Goal: Entertainment & Leisure: Browse casually

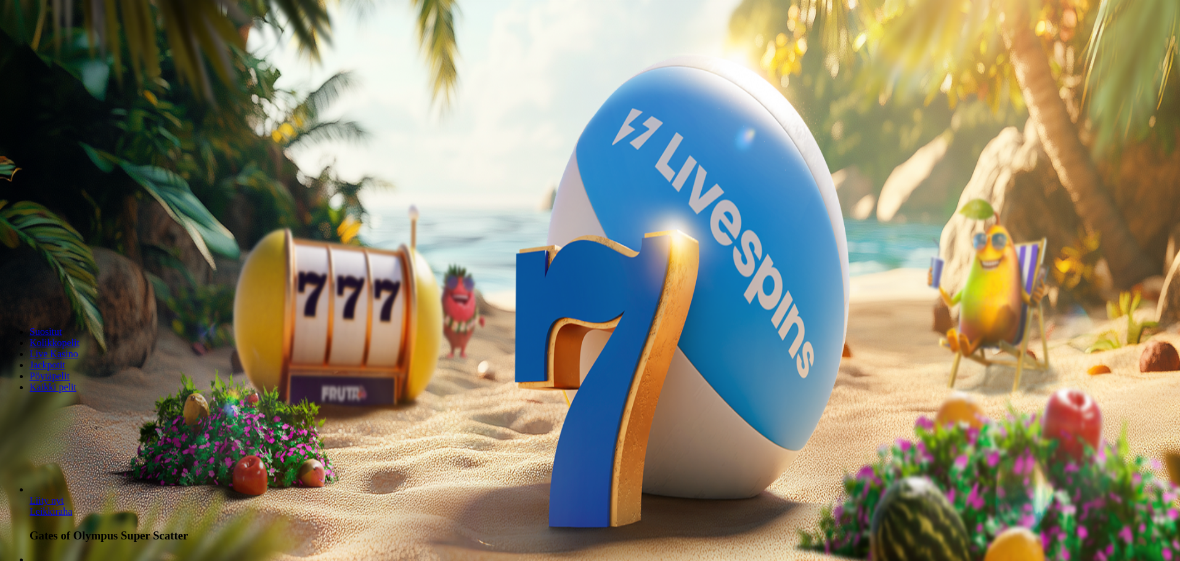
click at [70, 49] on span "Kirjaudu" at bounding box center [85, 44] width 30 height 9
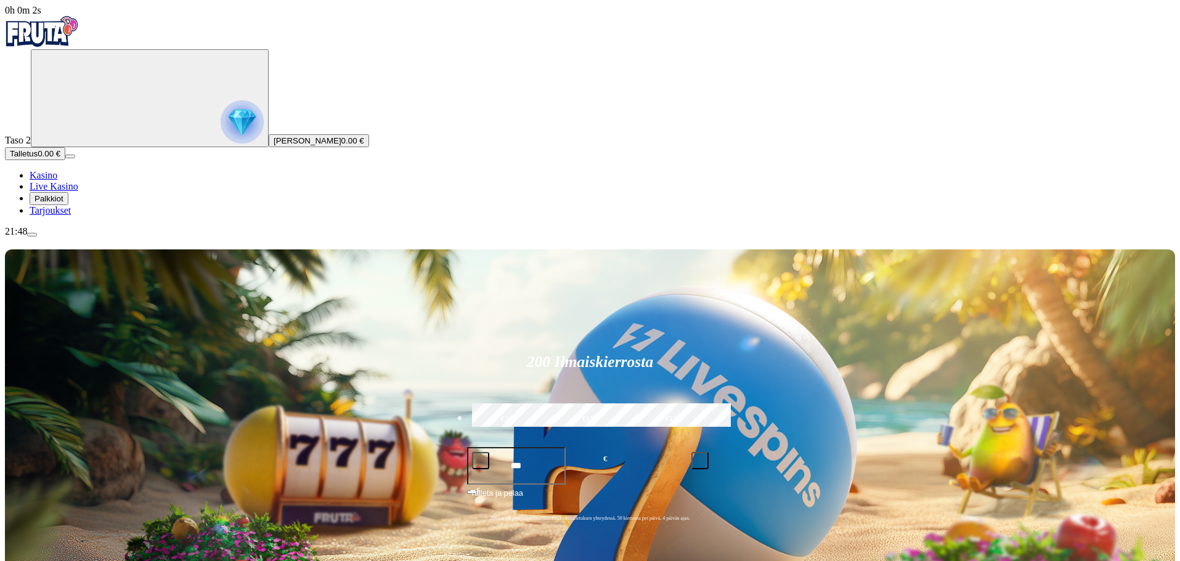
click at [63, 203] on span "Palkkiot" at bounding box center [48, 198] width 29 height 9
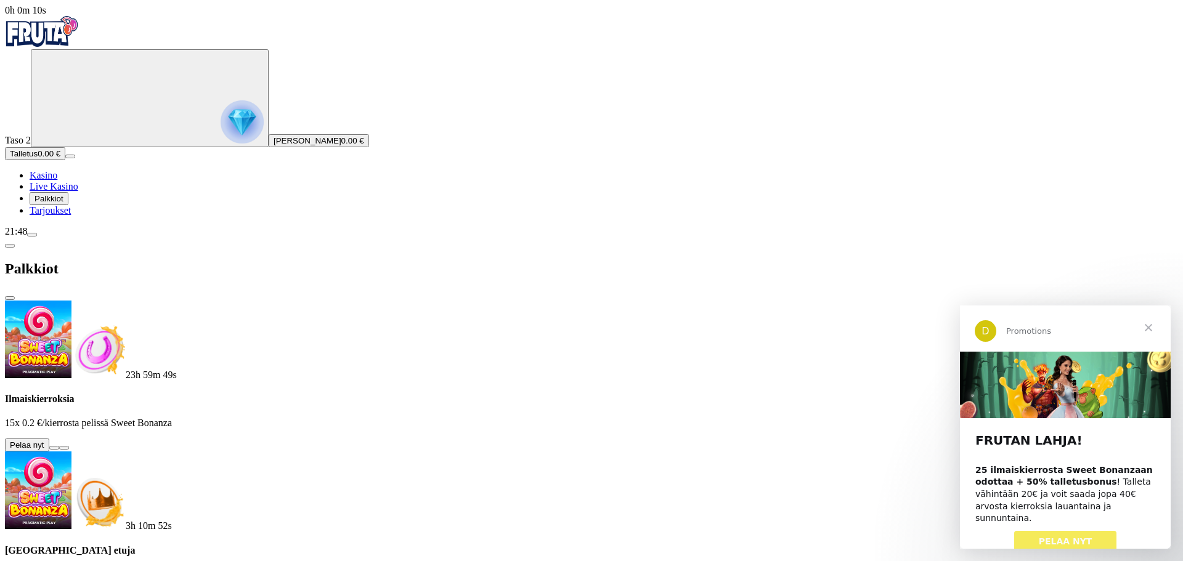
click at [1147, 327] on span "Sulje" at bounding box center [1148, 328] width 44 height 44
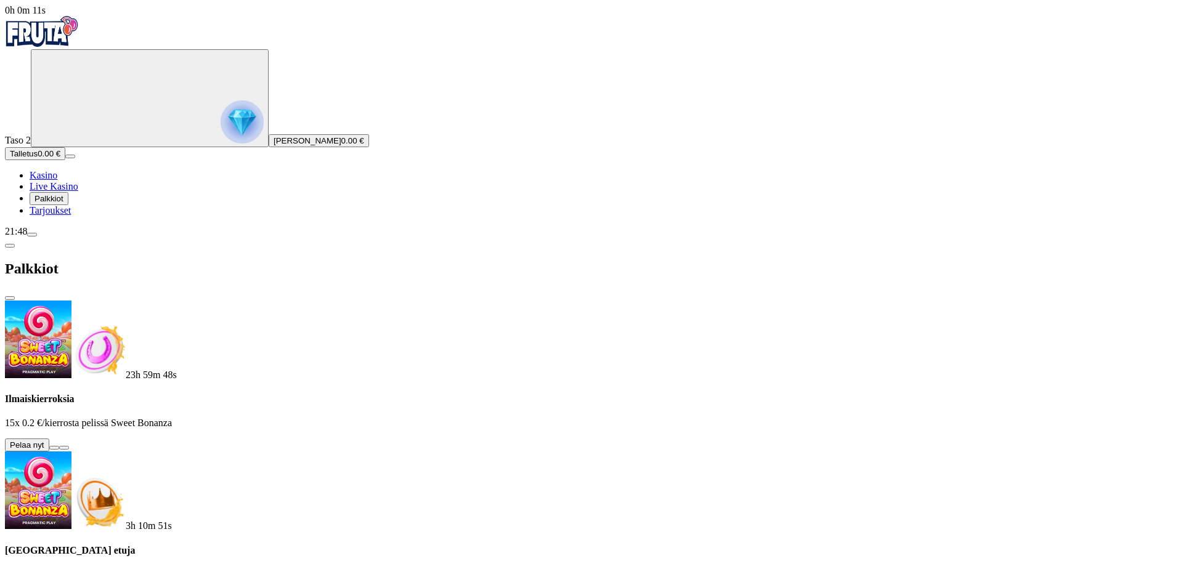
click at [59, 446] on button at bounding box center [54, 448] width 10 height 4
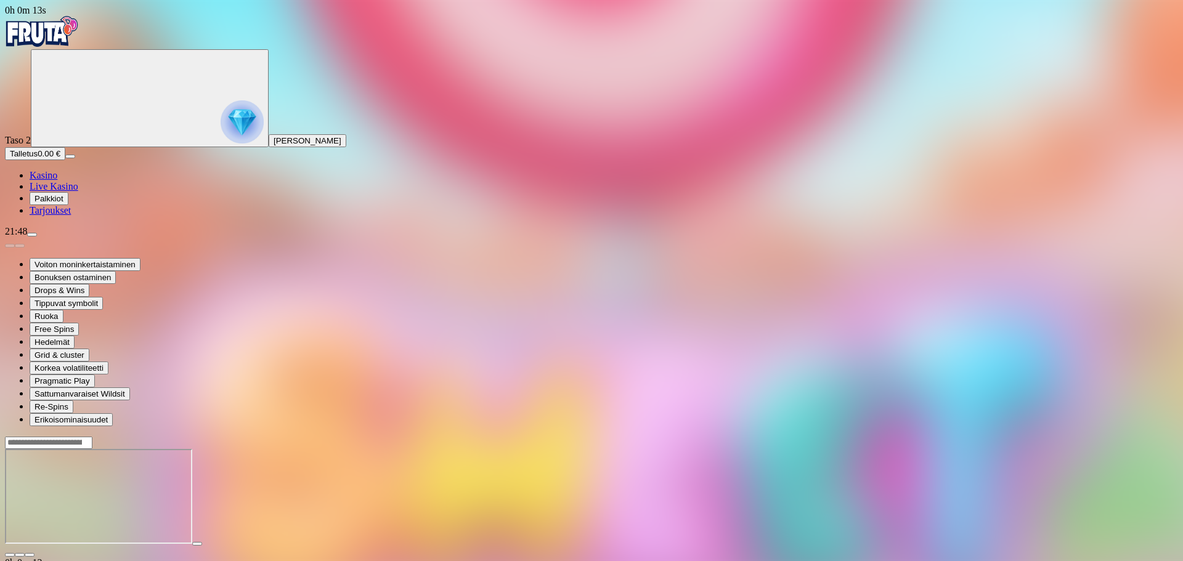
click at [30, 555] on span "fullscreen icon" at bounding box center [30, 555] width 0 height 0
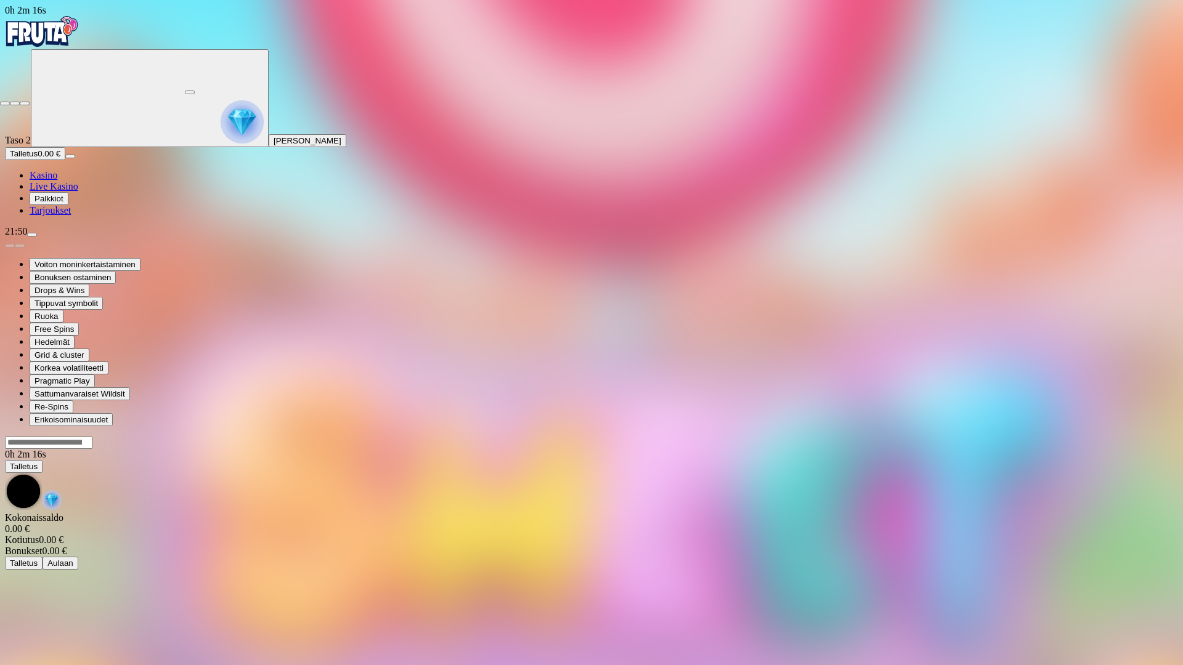
click at [5, 103] on span "close icon" at bounding box center [5, 103] width 0 height 0
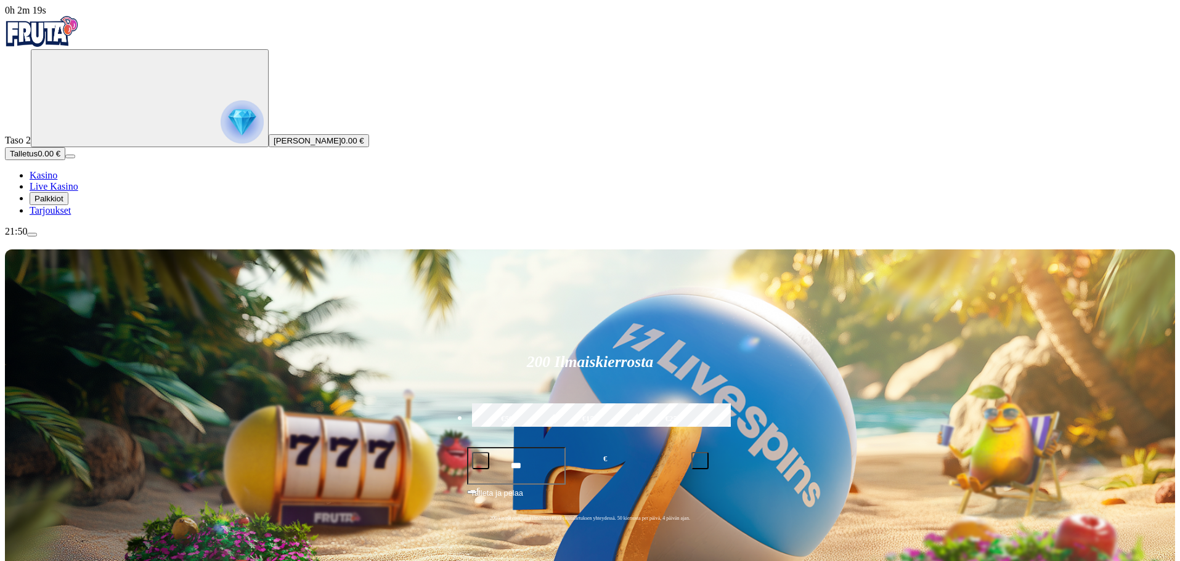
click at [63, 203] on span "Palkkiot" at bounding box center [48, 198] width 29 height 9
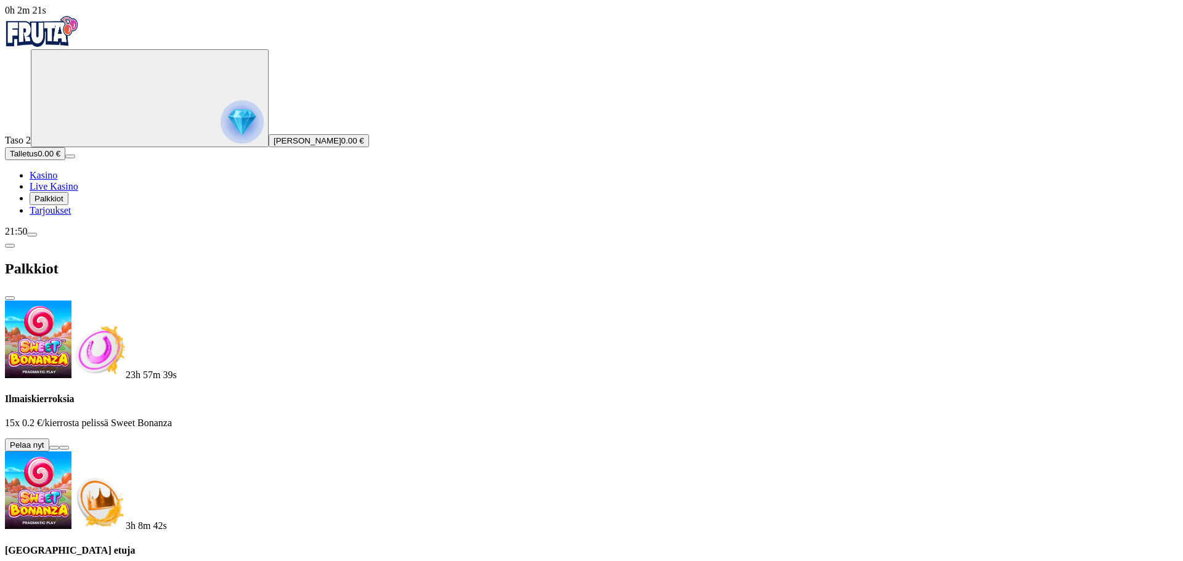
click at [59, 446] on button at bounding box center [54, 448] width 10 height 4
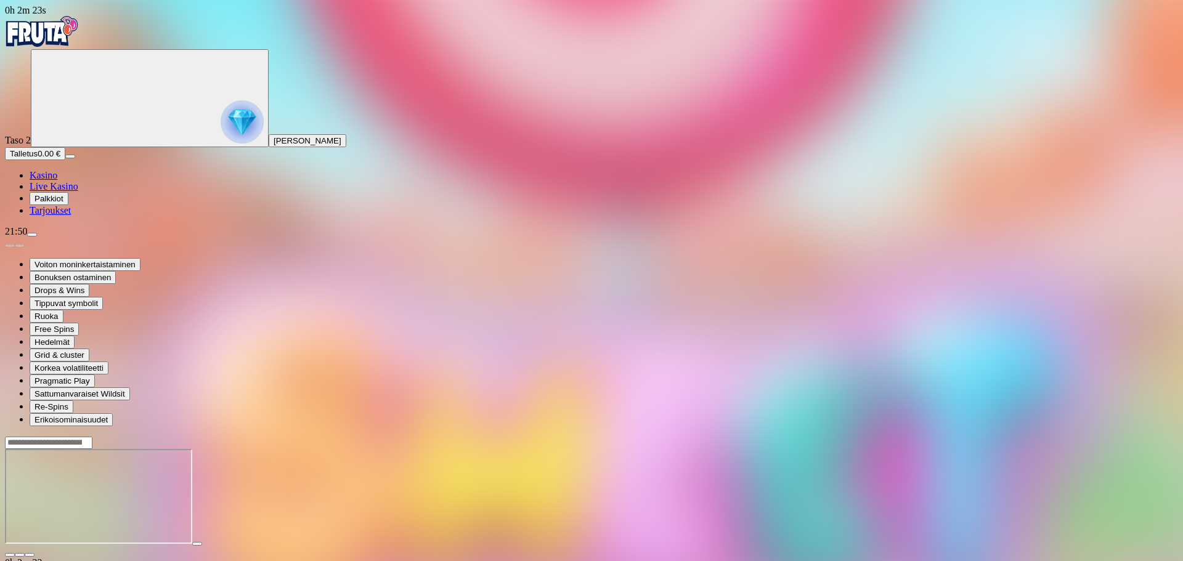
click at [30, 555] on span "fullscreen icon" at bounding box center [30, 555] width 0 height 0
click at [79, 30] on img "Primary" at bounding box center [42, 31] width 74 height 31
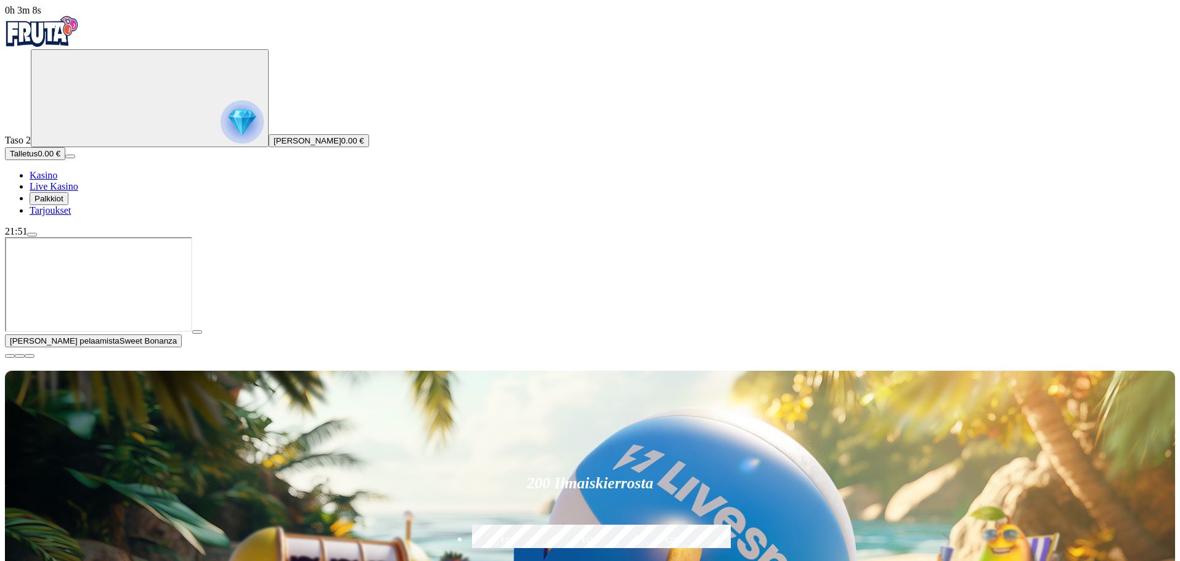
click at [10, 356] on span "close icon" at bounding box center [10, 356] width 0 height 0
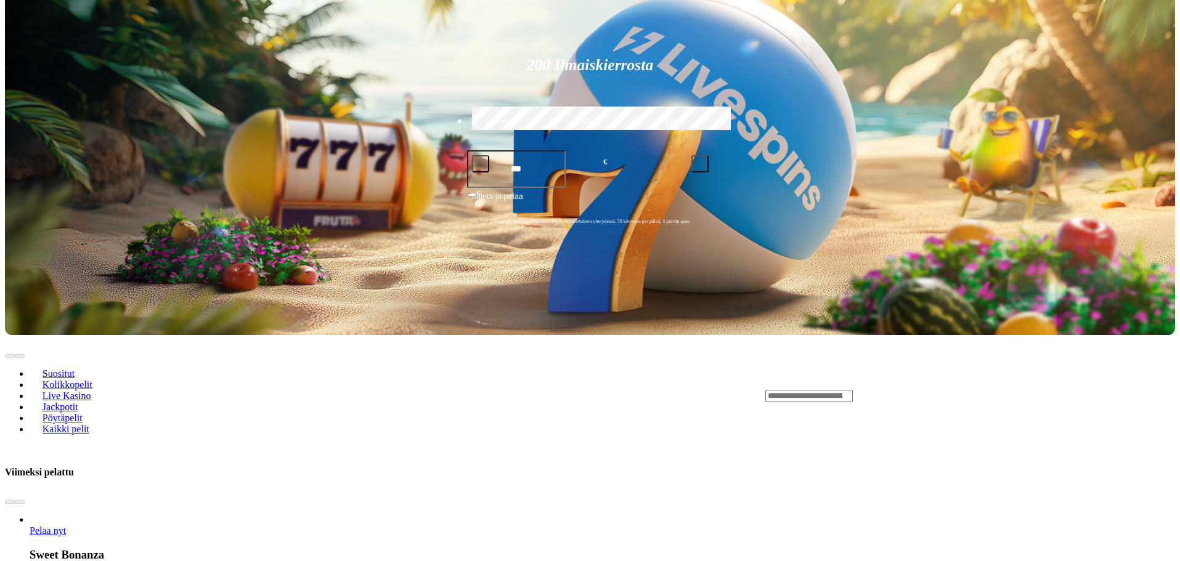
scroll to position [308, 0]
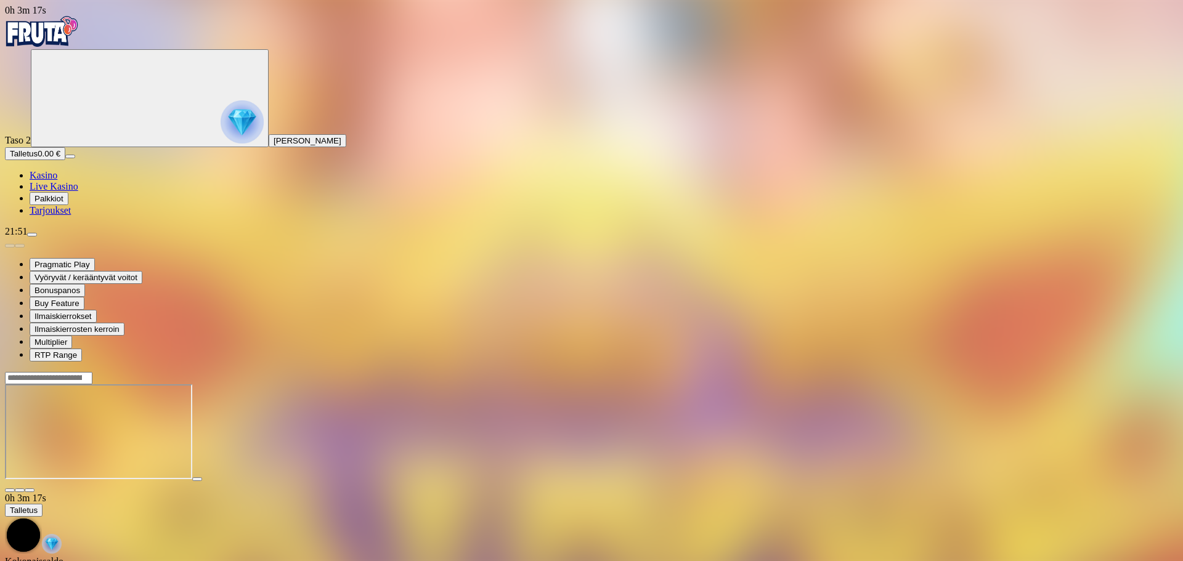
click at [30, 490] on span "fullscreen icon" at bounding box center [30, 490] width 0 height 0
click at [70, 44] on img "Primary" at bounding box center [42, 31] width 74 height 31
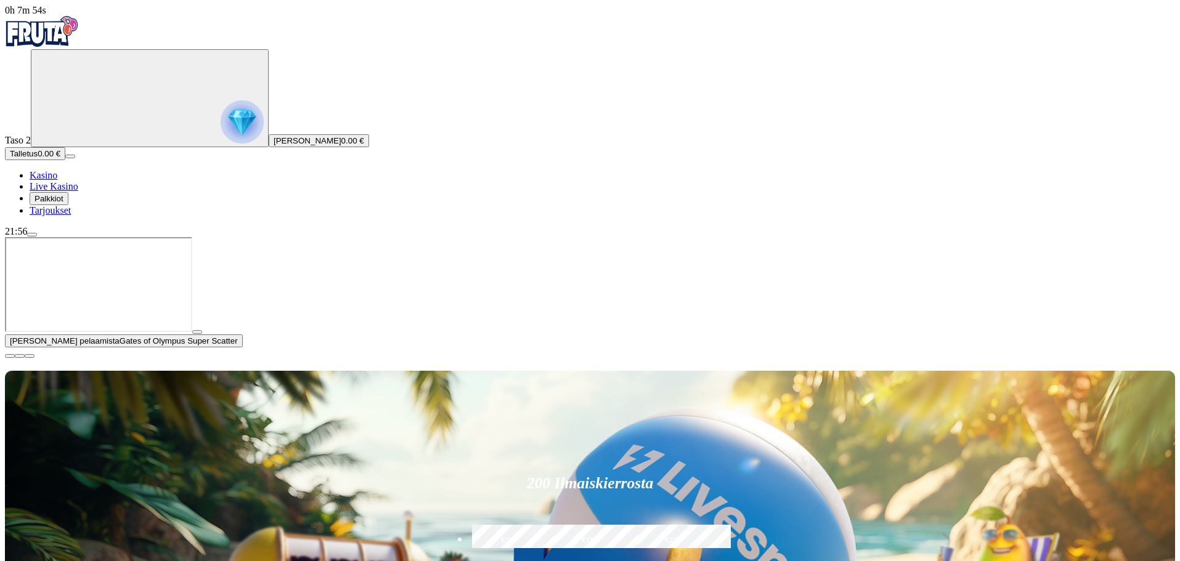
click at [10, 356] on span "close icon" at bounding box center [10, 356] width 0 height 0
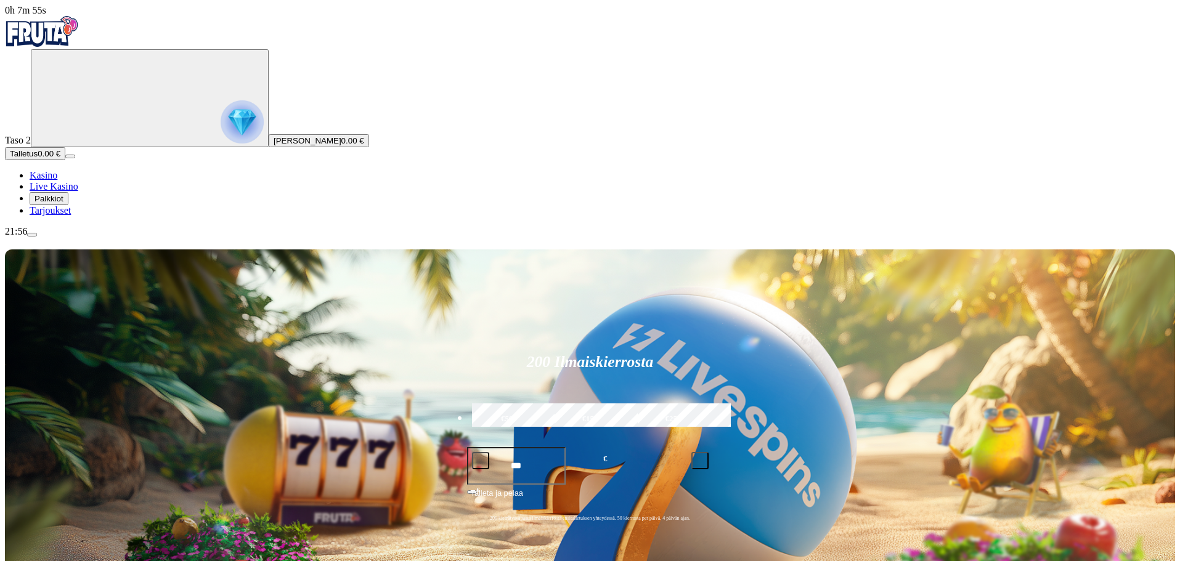
click at [63, 203] on span "Palkkiot" at bounding box center [48, 198] width 29 height 9
